Goal: Task Accomplishment & Management: Manage account settings

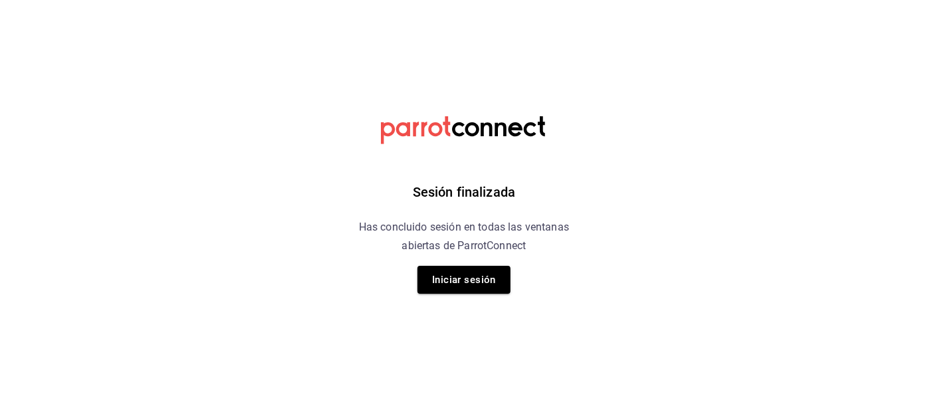
click at [472, 273] on button "Iniciar sesión" at bounding box center [463, 280] width 93 height 28
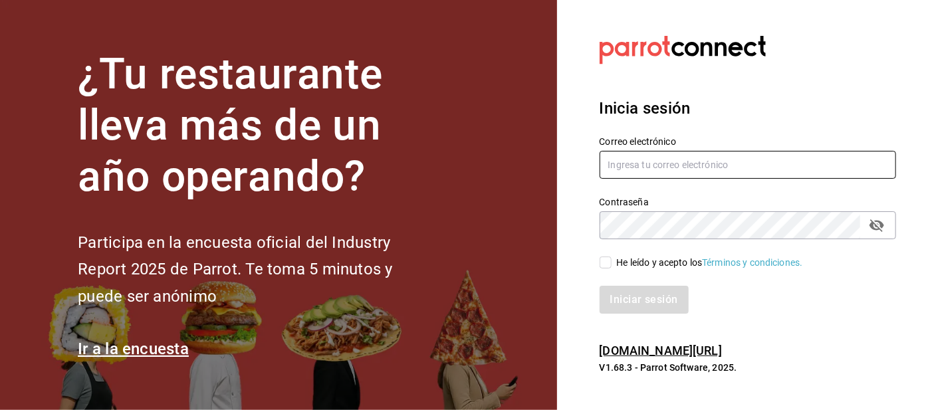
click at [626, 179] on input "text" at bounding box center [748, 165] width 297 height 28
type input "Irenehernandezalvarado@outlook.com"
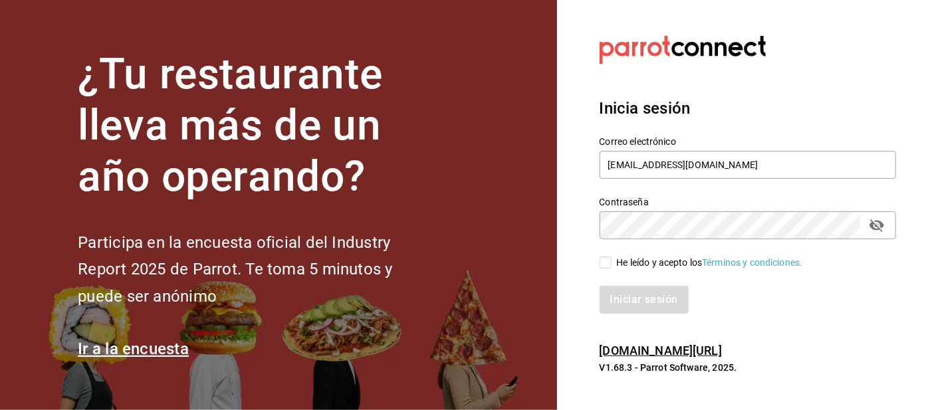
click at [606, 269] on input "He leído y acepto los Términos y condiciones." at bounding box center [606, 263] width 12 height 12
checkbox input "true"
click at [623, 314] on button "Iniciar sesión" at bounding box center [645, 300] width 90 height 28
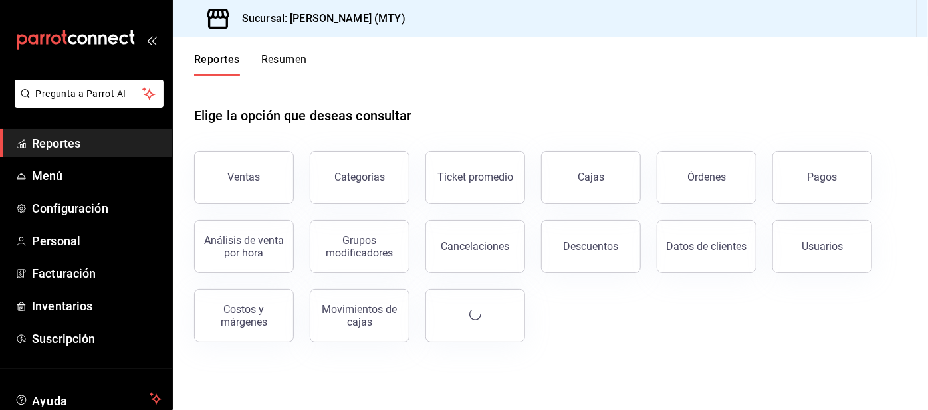
click at [277, 58] on button "Resumen" at bounding box center [284, 64] width 46 height 23
click at [287, 62] on html "Pregunta a Parrot AI Reportes Menú Configuración Personal Facturación Inventari…" at bounding box center [464, 205] width 928 height 410
click at [271, 70] on html "Pregunta a Parrot AI Reportes Menú Configuración Personal Facturación Inventari…" at bounding box center [464, 205] width 928 height 410
